Goal: Navigation & Orientation: Find specific page/section

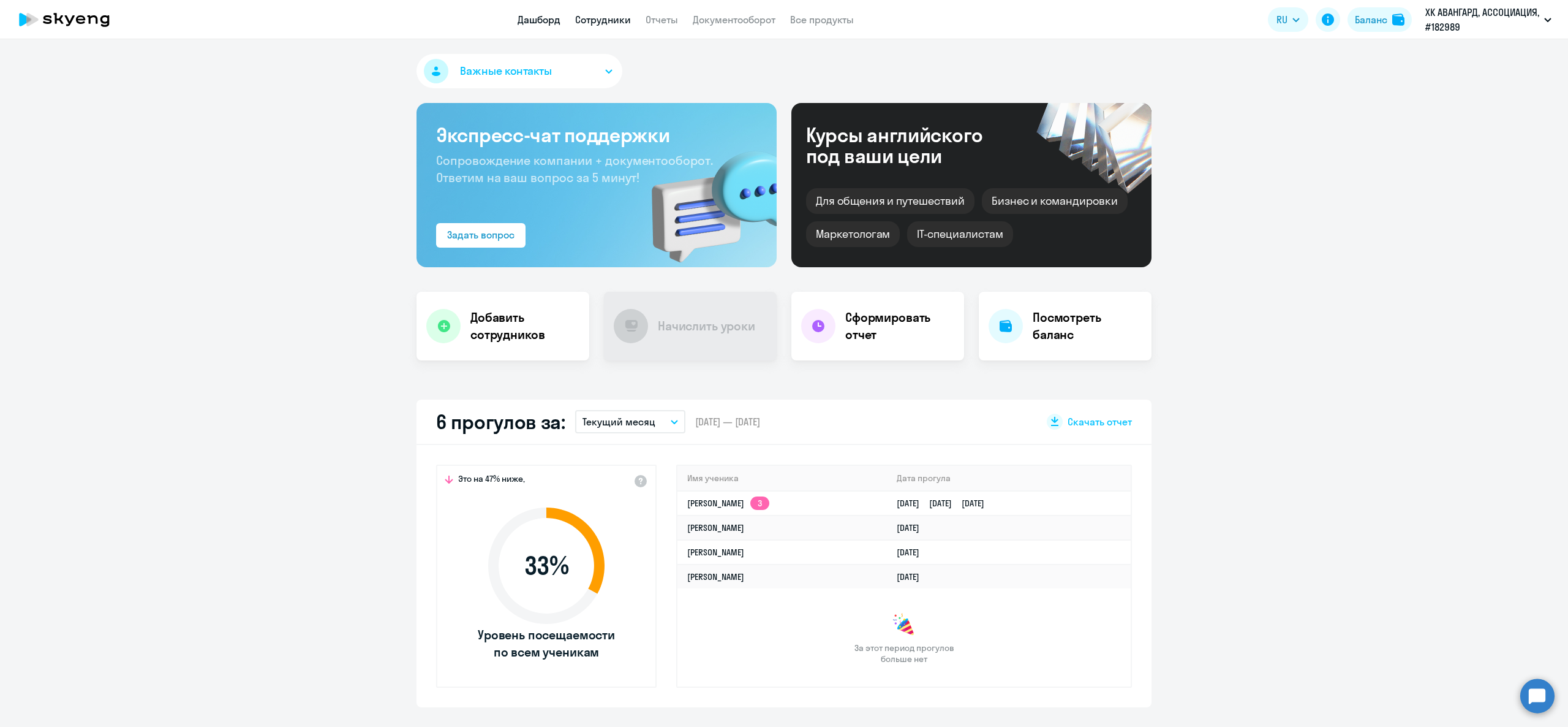
click at [587, 22] on link "Сотрудники" at bounding box center [603, 19] width 56 height 12
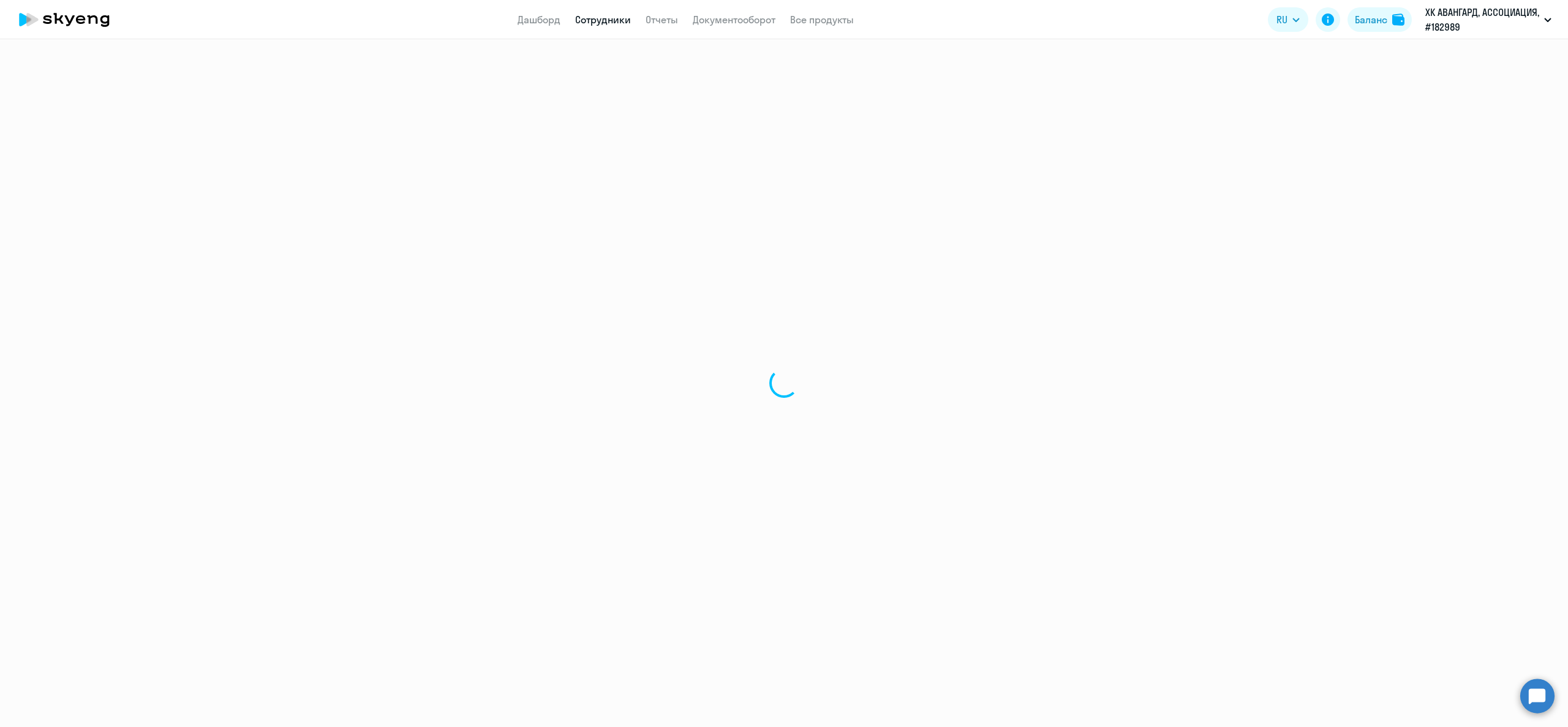
select select "30"
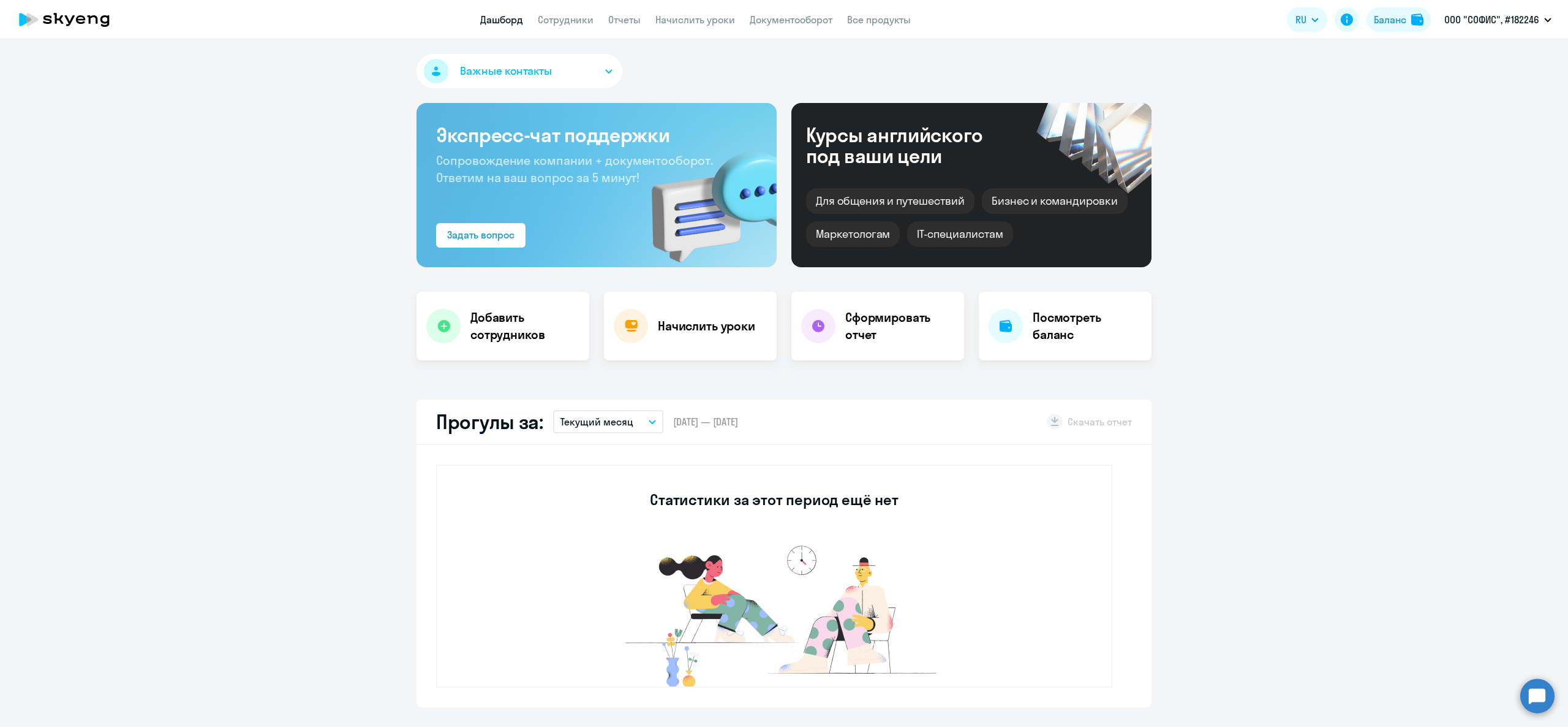
click at [575, 10] on app-header "Дашборд Сотрудники Отчеты Начислить уроки Документооборот Все продукты Дашборд …" at bounding box center [784, 19] width 1568 height 39
click at [577, 17] on link "Сотрудники" at bounding box center [566, 19] width 56 height 12
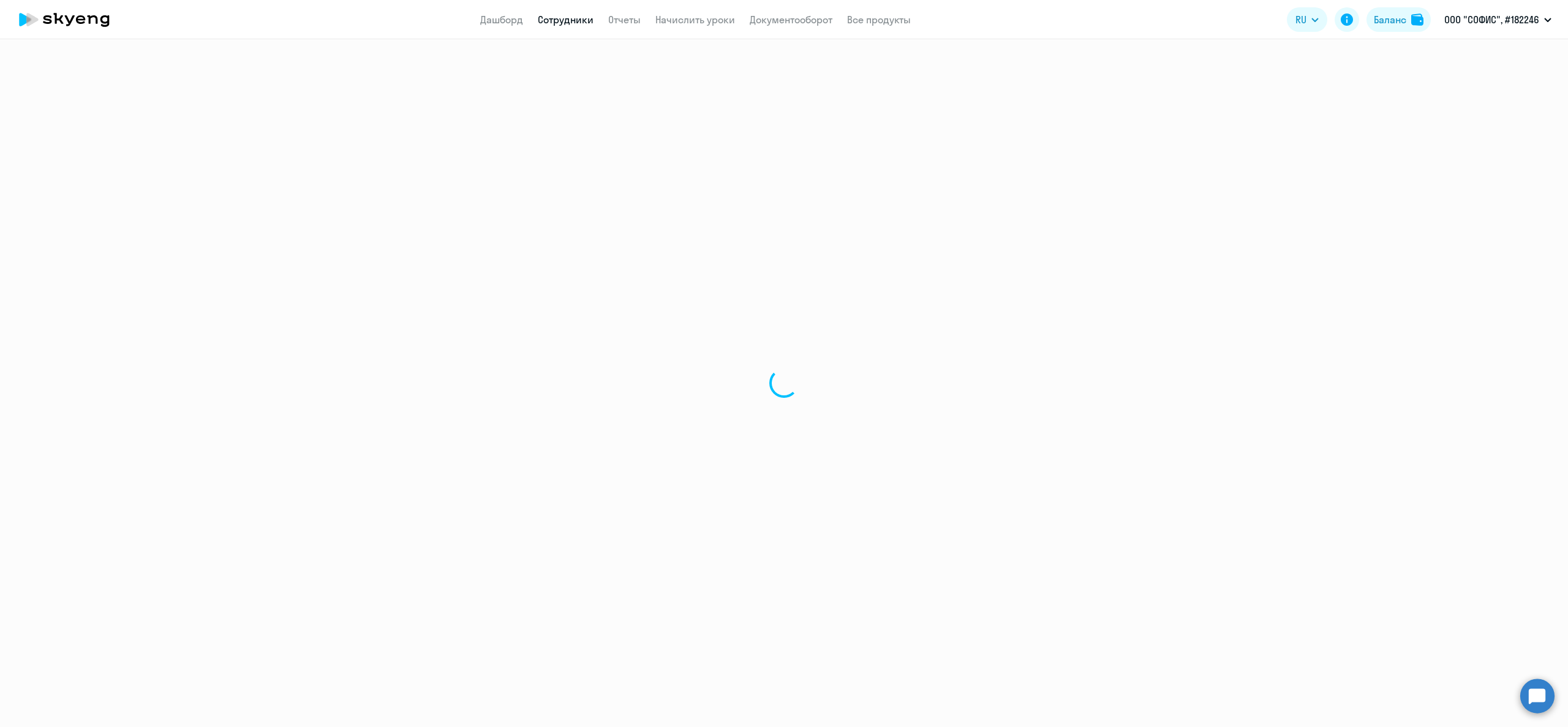
select select "30"
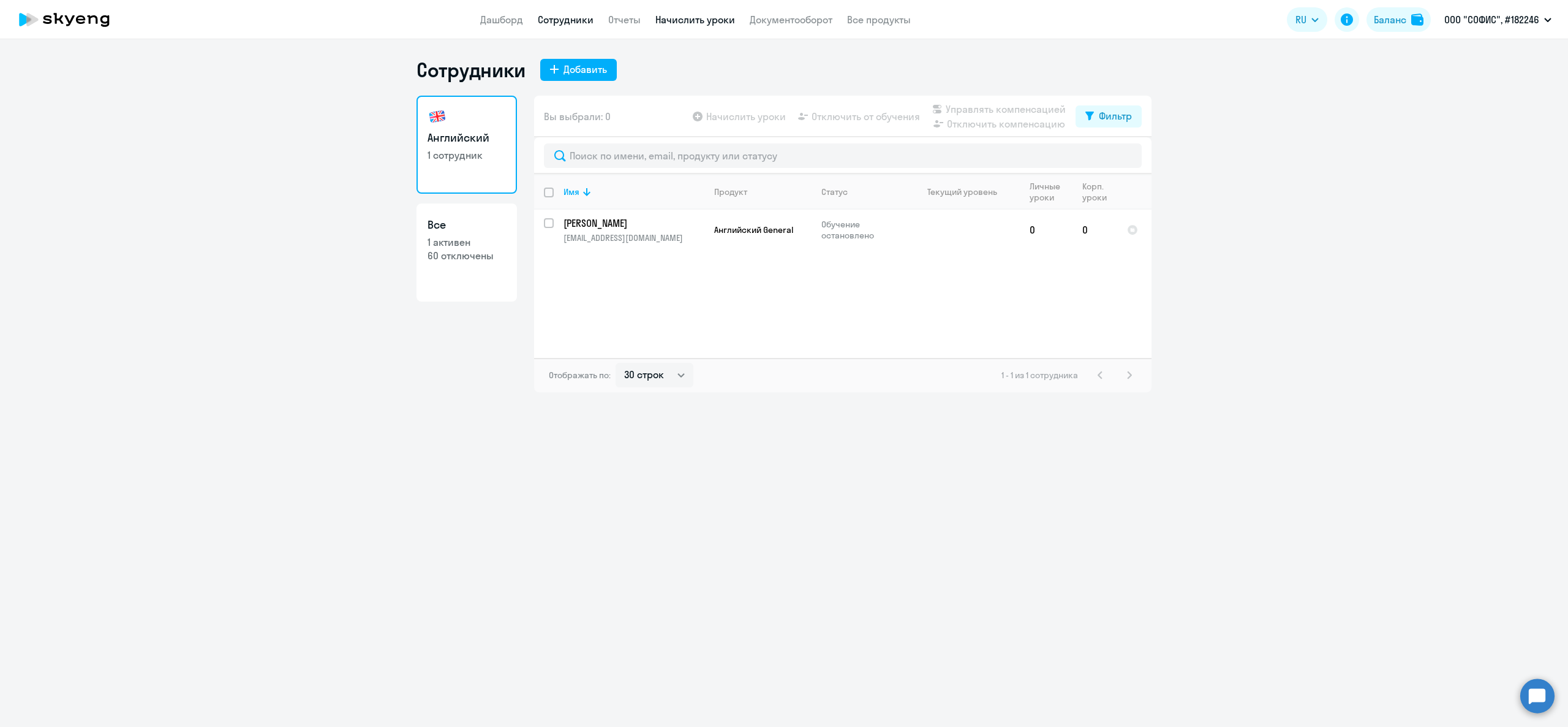
click at [684, 19] on link "Начислить уроки" at bounding box center [695, 19] width 79 height 12
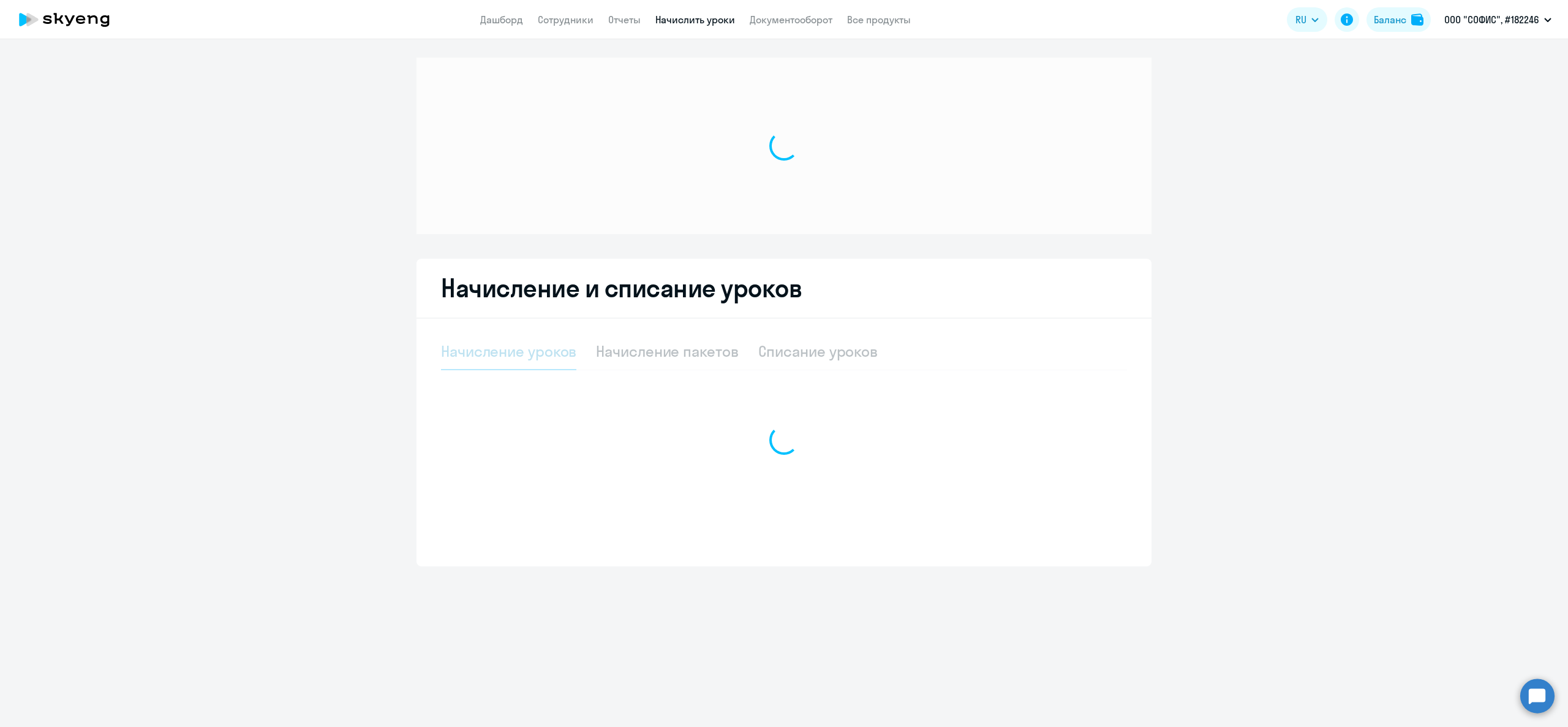
select select "10"
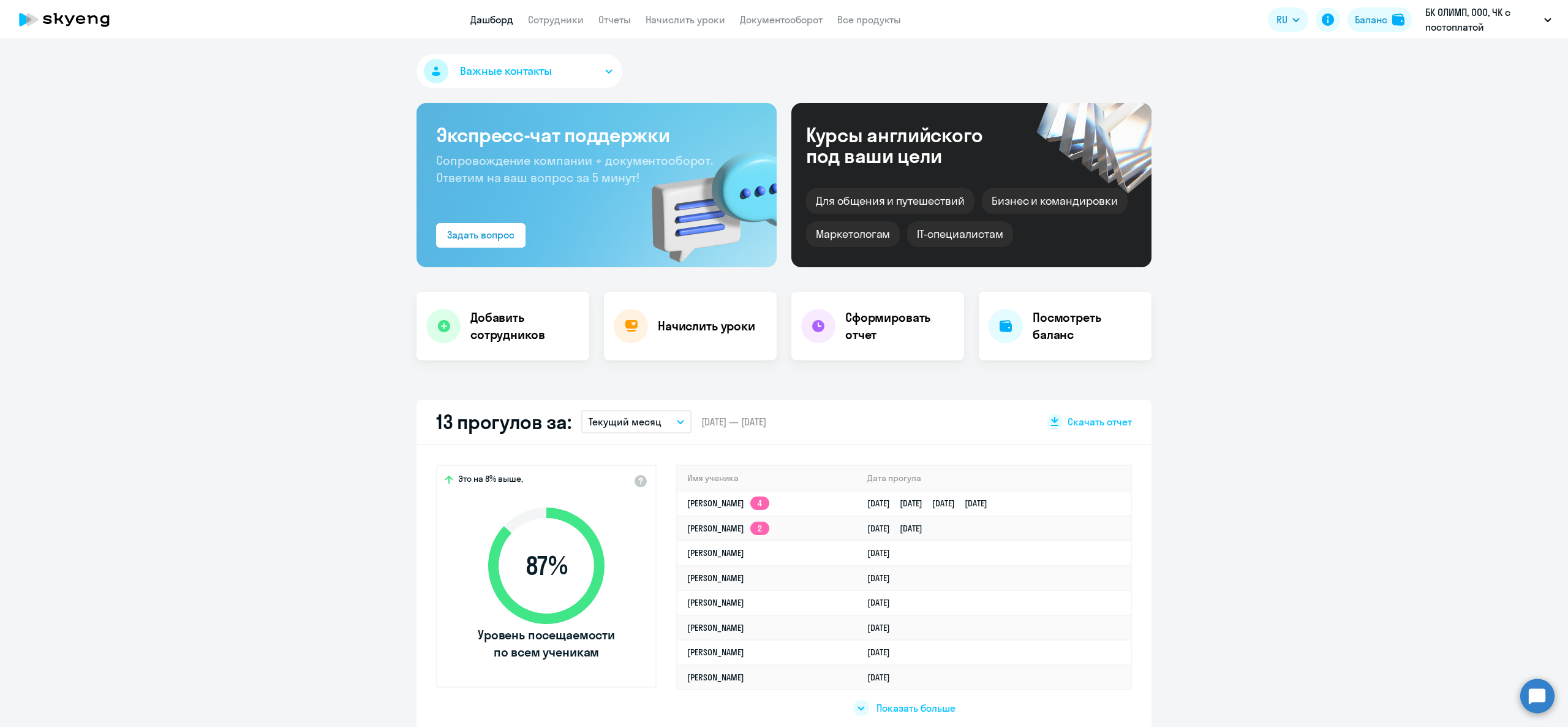
select select "30"
click at [556, 18] on link "Сотрудники" at bounding box center [556, 19] width 56 height 12
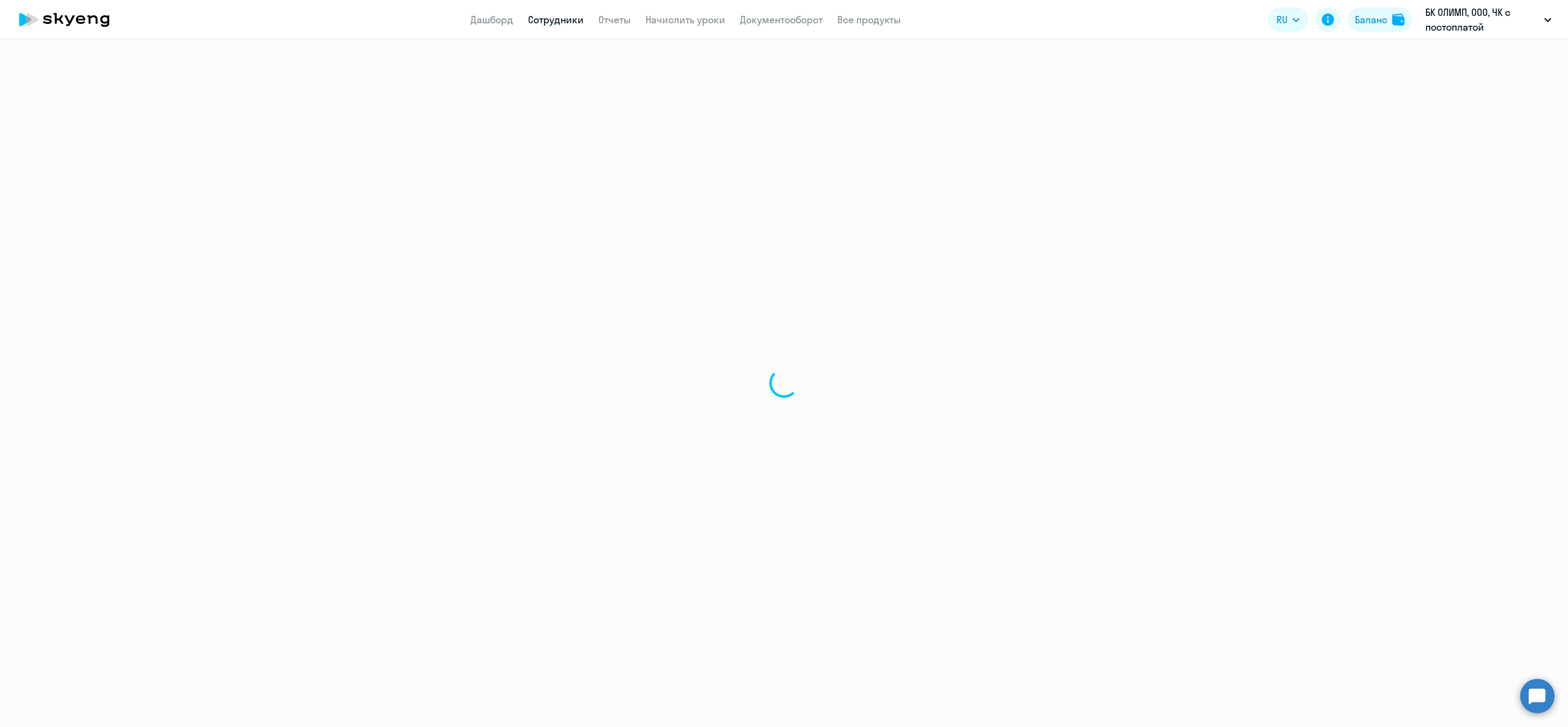
select select "30"
